Goal: Contribute content: Add original content to the website for others to see

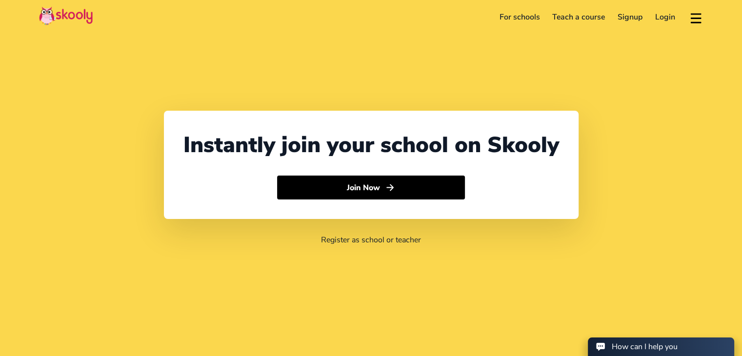
select select "91"
select select "[GEOGRAPHIC_DATA]"
select select "[GEOGRAPHIC_DATA]/[GEOGRAPHIC_DATA]"
click at [583, 17] on link "Teach a course" at bounding box center [578, 17] width 65 height 16
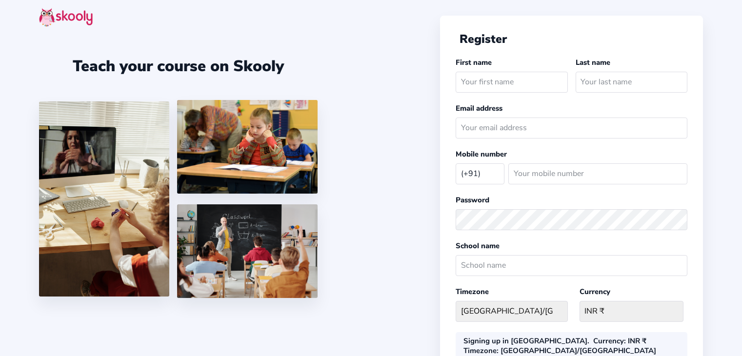
select select "IN"
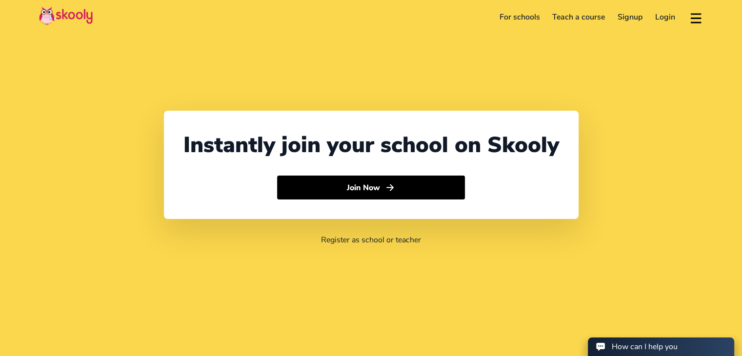
select select "91"
select select "[GEOGRAPHIC_DATA]"
select select "[GEOGRAPHIC_DATA]/[GEOGRAPHIC_DATA]"
